Goal: Find specific page/section: Find specific page/section

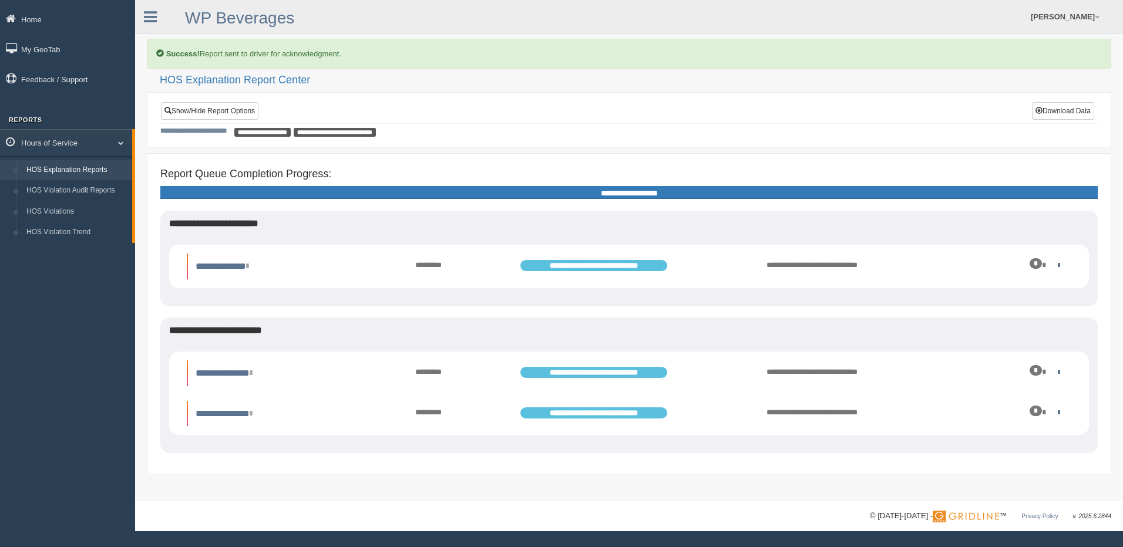
click at [85, 164] on link "HOS Explanation Reports" at bounding box center [76, 170] width 111 height 21
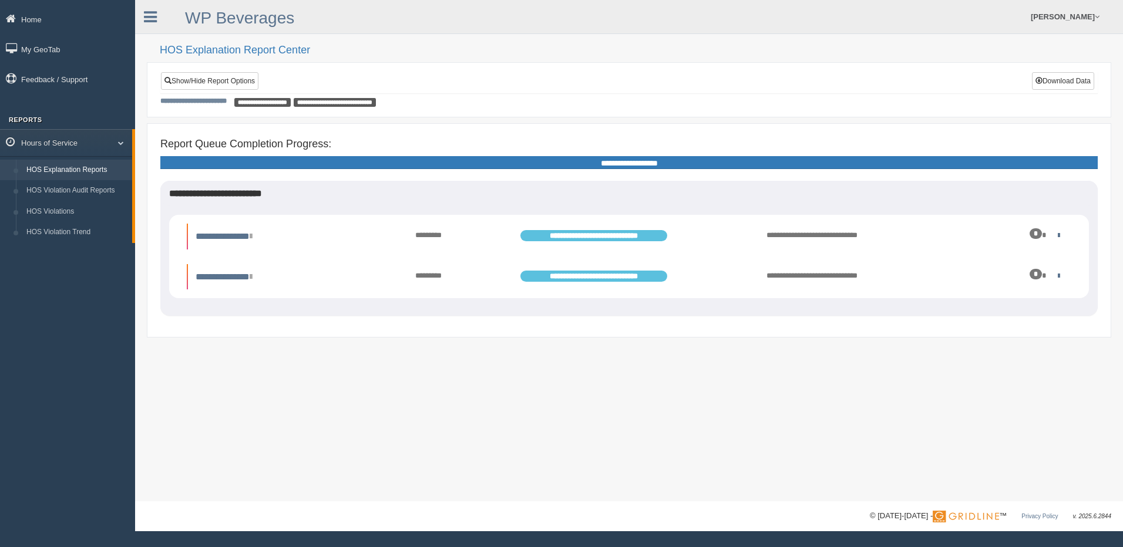
click at [80, 164] on link "HOS Explanation Reports" at bounding box center [76, 170] width 111 height 21
